Goal: Find specific page/section: Find specific page/section

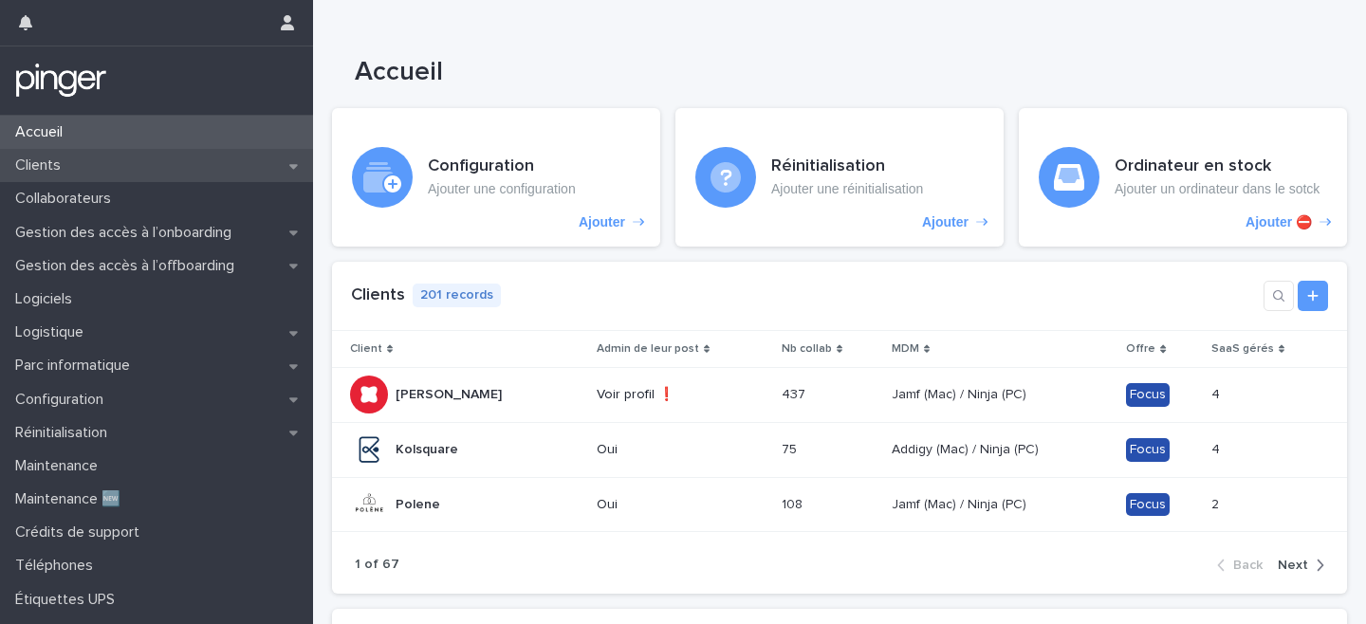
click at [187, 161] on div "Clients" at bounding box center [156, 165] width 313 height 33
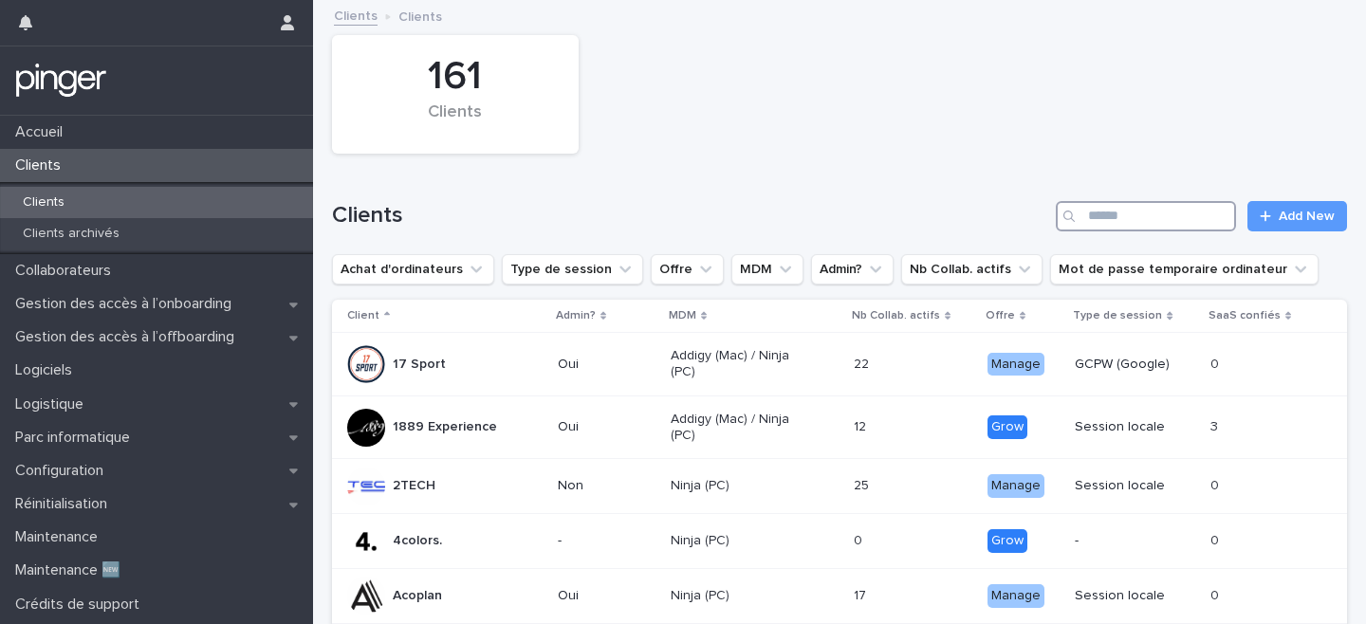
click at [1135, 224] on input "Search" at bounding box center [1146, 216] width 180 height 30
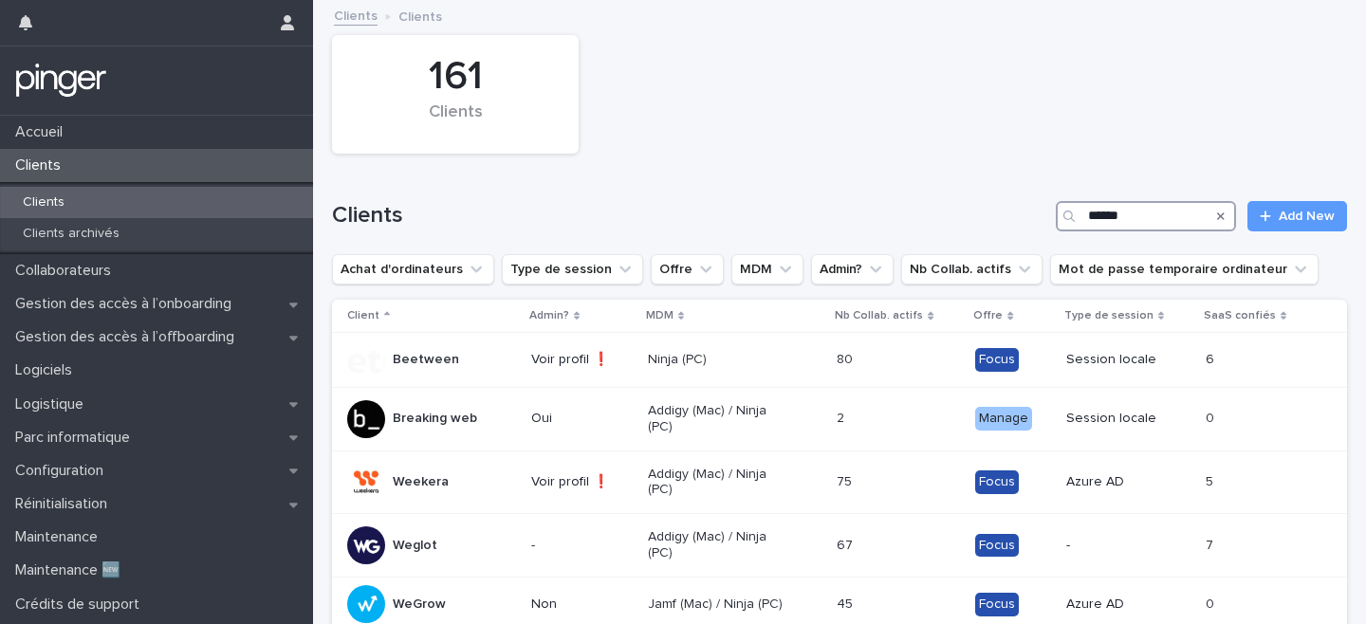
type input "******"
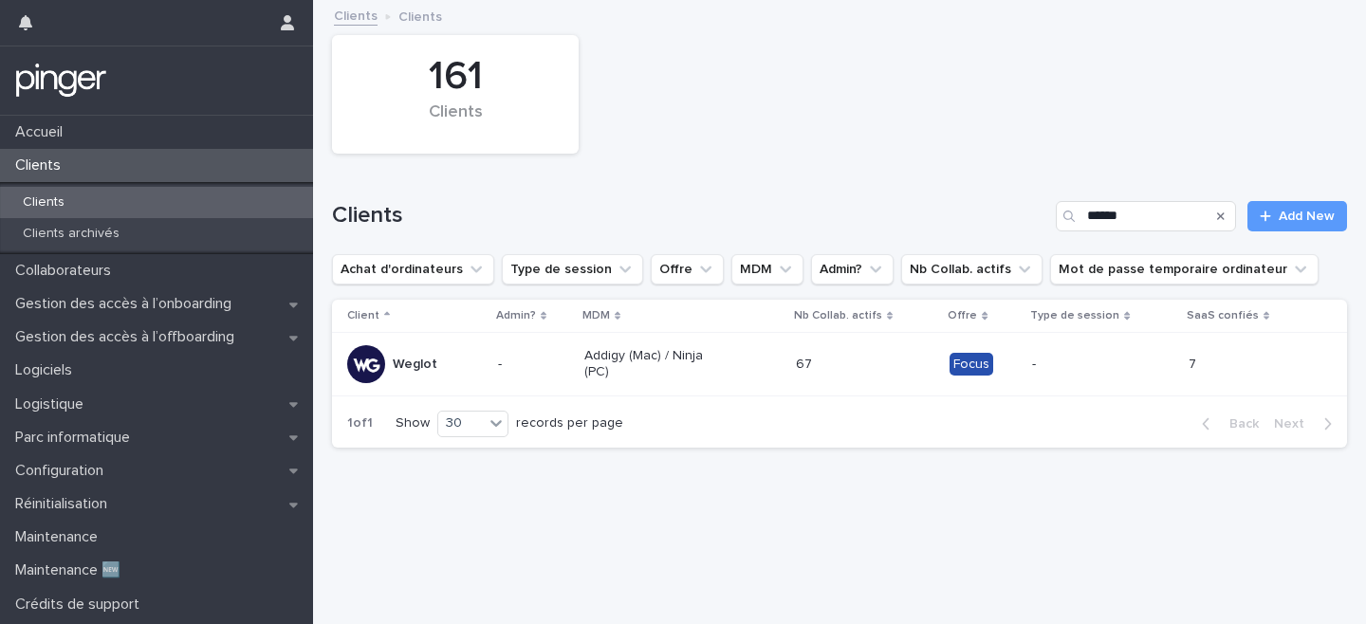
click at [404, 362] on p "Weglot" at bounding box center [415, 365] width 45 height 16
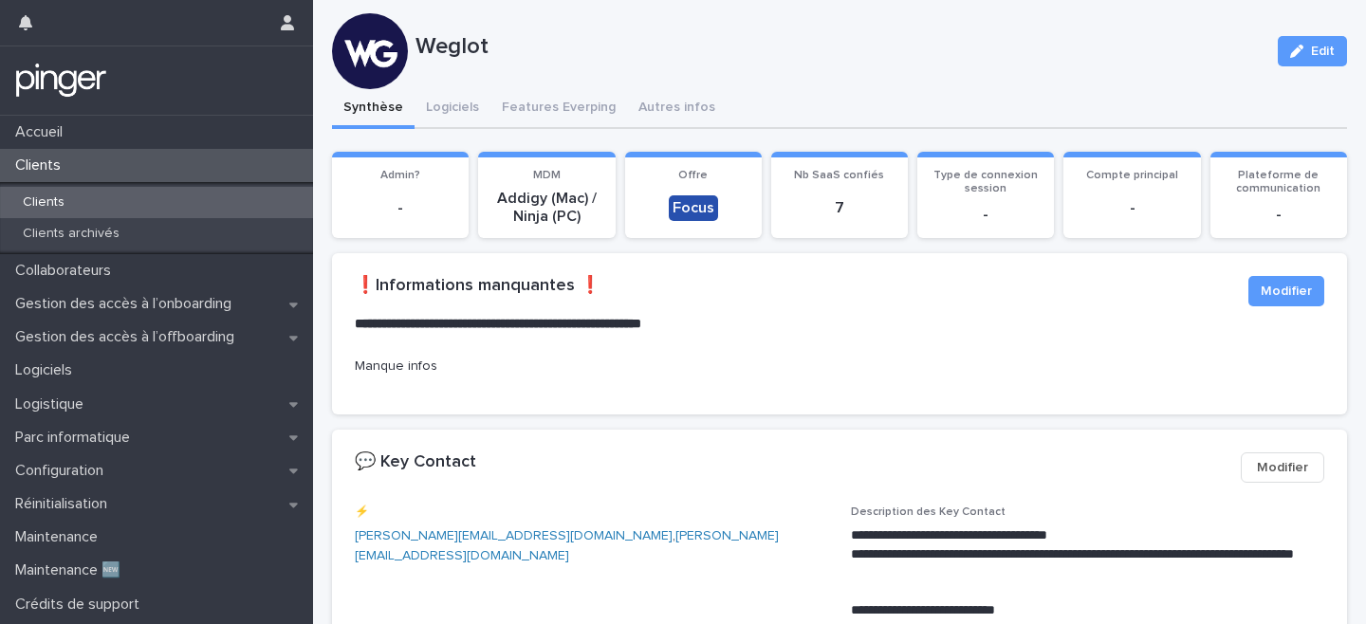
scroll to position [17, 0]
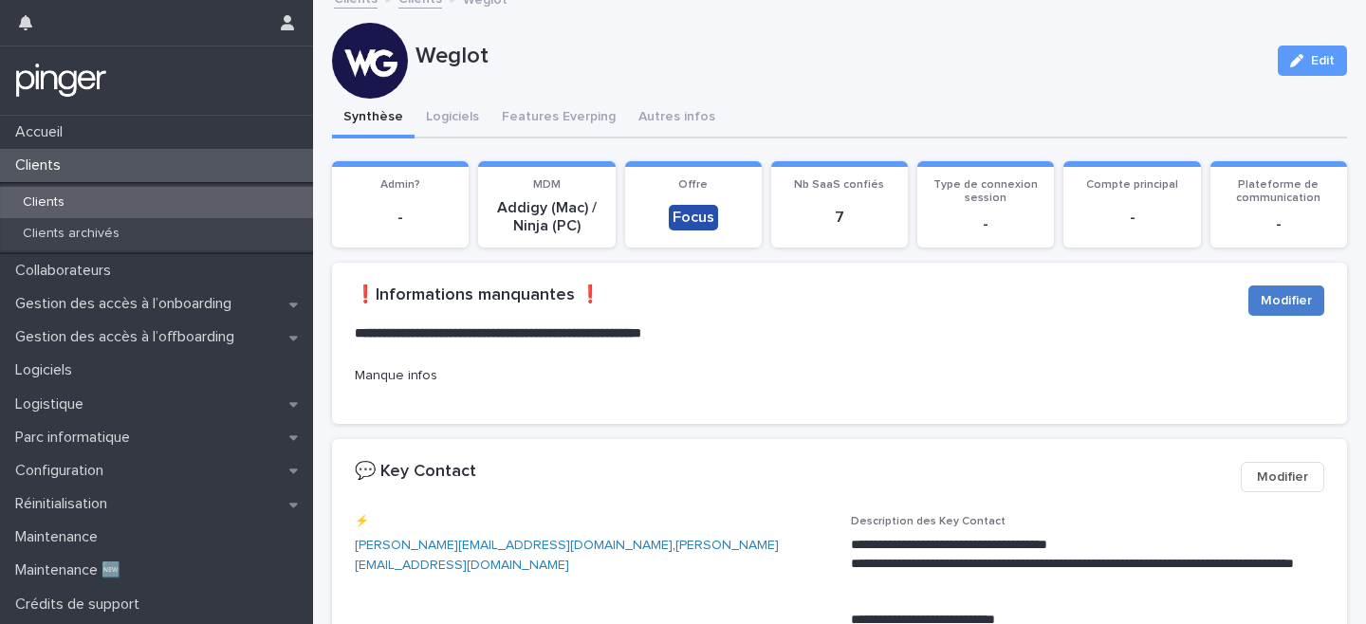
click at [1291, 308] on span "Modifier" at bounding box center [1285, 300] width 51 height 19
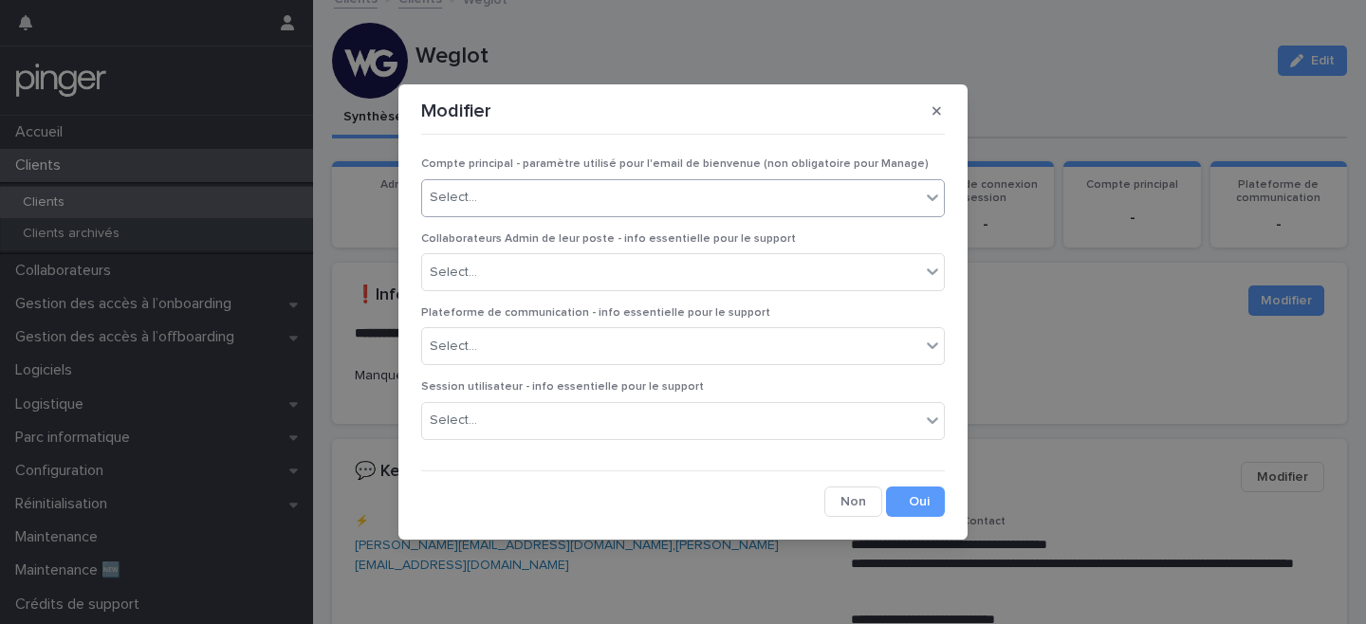
click at [769, 189] on div "Select..." at bounding box center [671, 197] width 498 height 31
click at [721, 135] on div at bounding box center [683, 134] width 524 height 1
